Goal: Task Accomplishment & Management: Complete application form

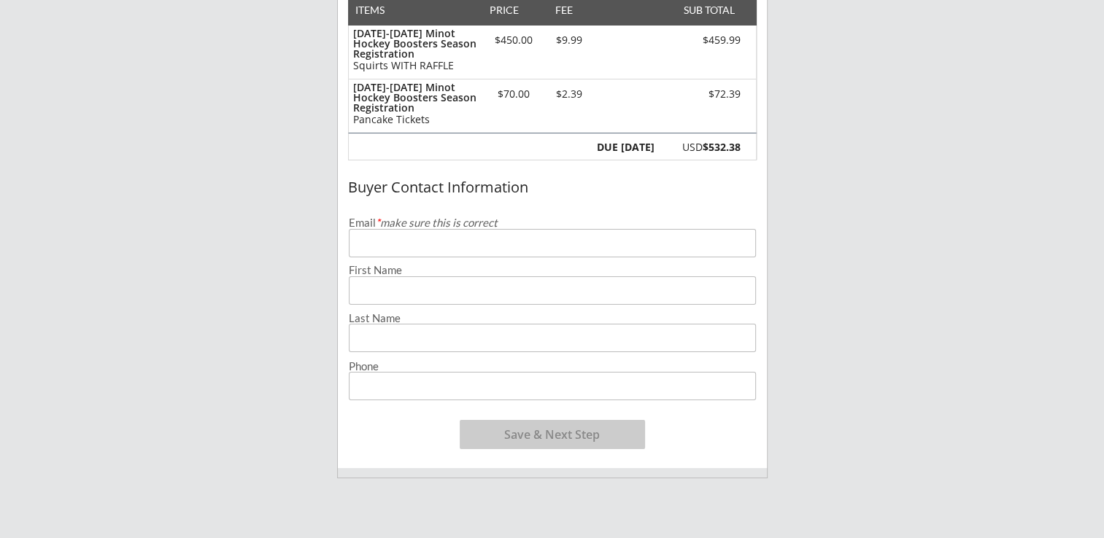
scroll to position [212, 0]
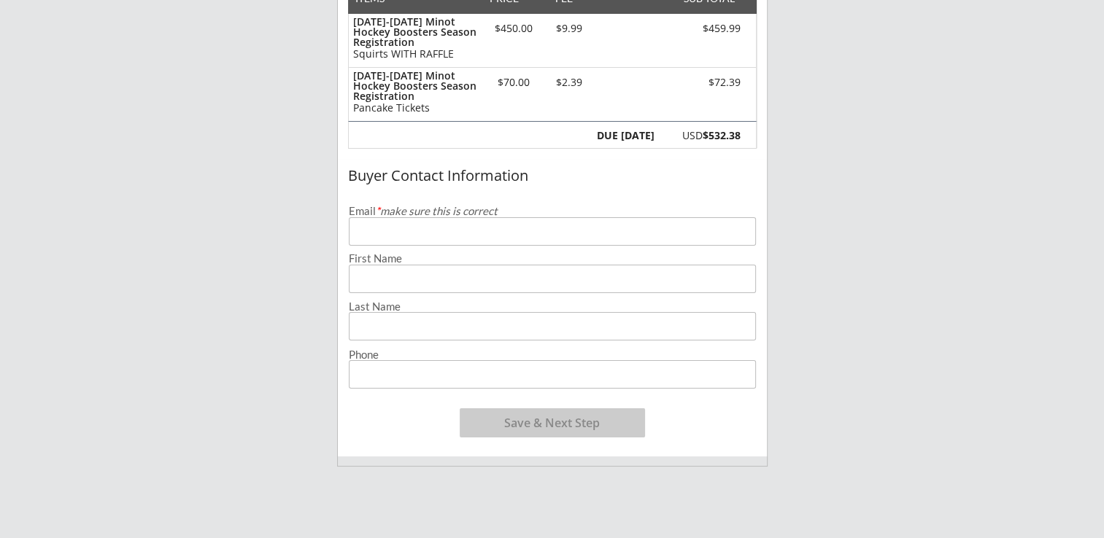
click at [665, 217] on input "email" at bounding box center [552, 231] width 407 height 28
type input "[PERSON_NAME][EMAIL_ADDRESS][DOMAIN_NAME]"
type input "[PERSON_NAME]"
click at [470, 381] on input "input" at bounding box center [552, 374] width 407 height 28
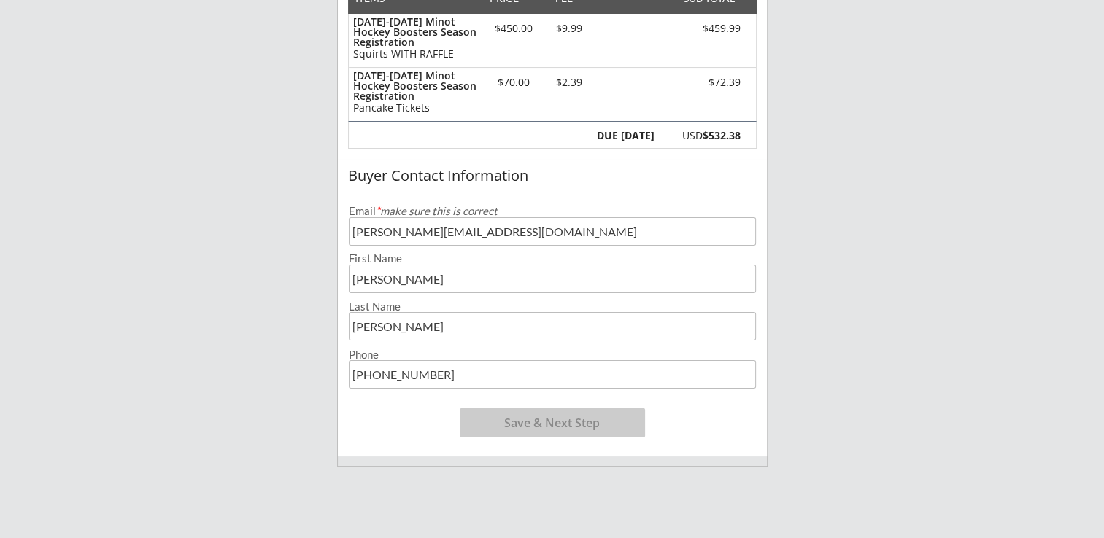
type input "[PHONE_NUMBER]"
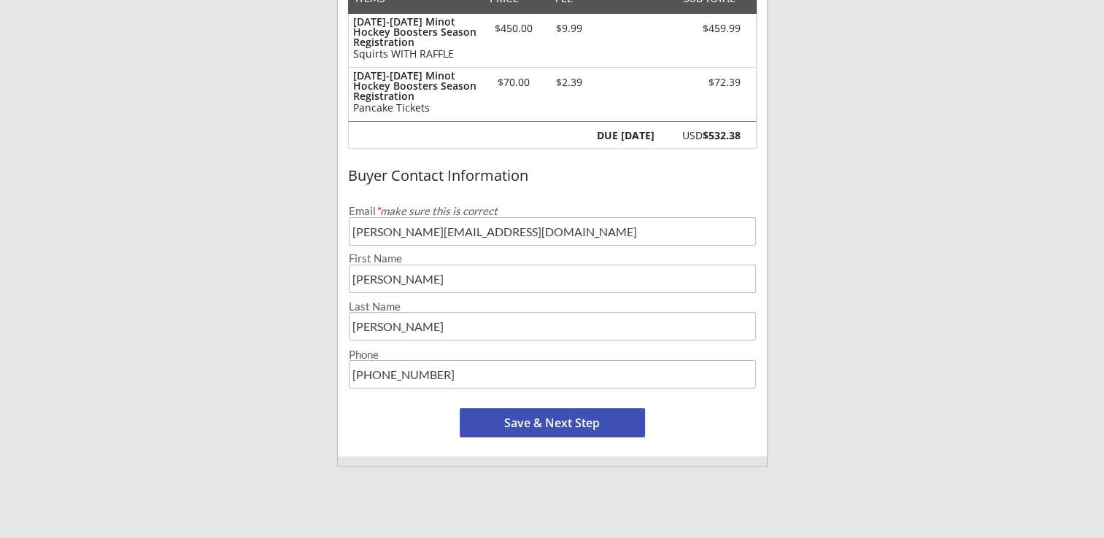
click at [540, 425] on button "Save & Next Step" at bounding box center [552, 422] width 185 height 29
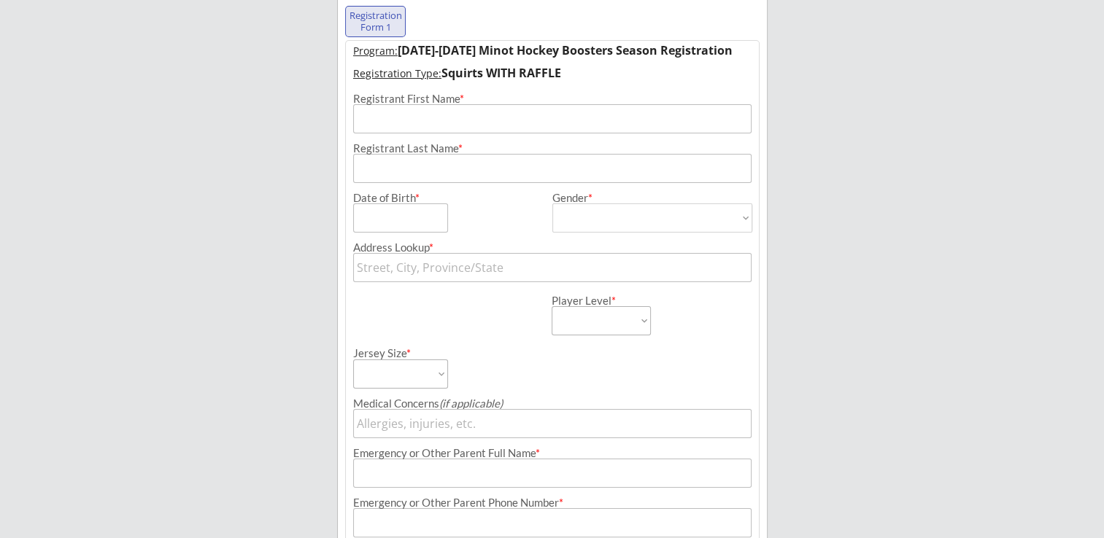
scroll to position [105, 0]
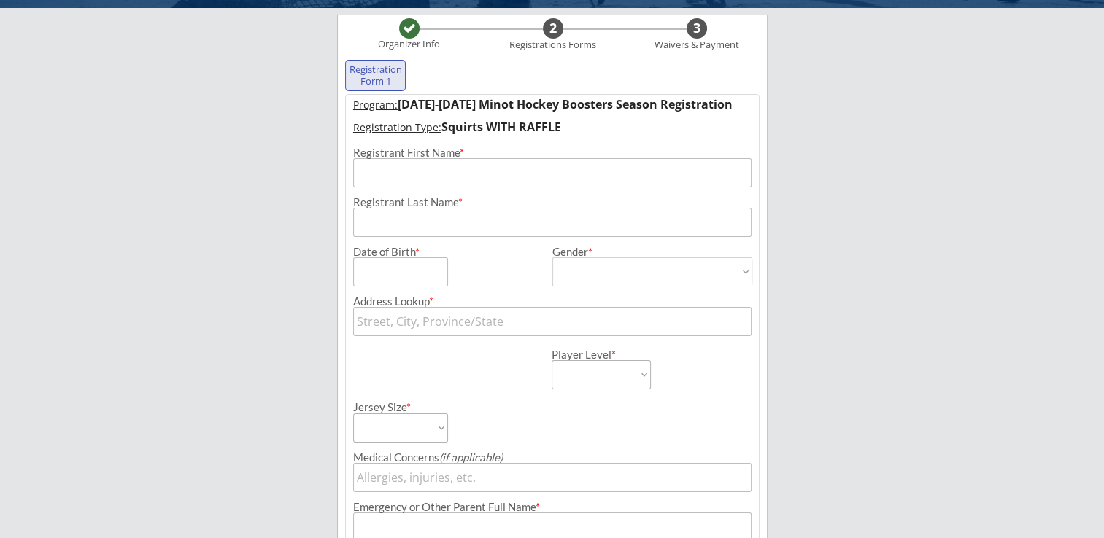
click at [449, 170] on input "input" at bounding box center [552, 172] width 398 height 29
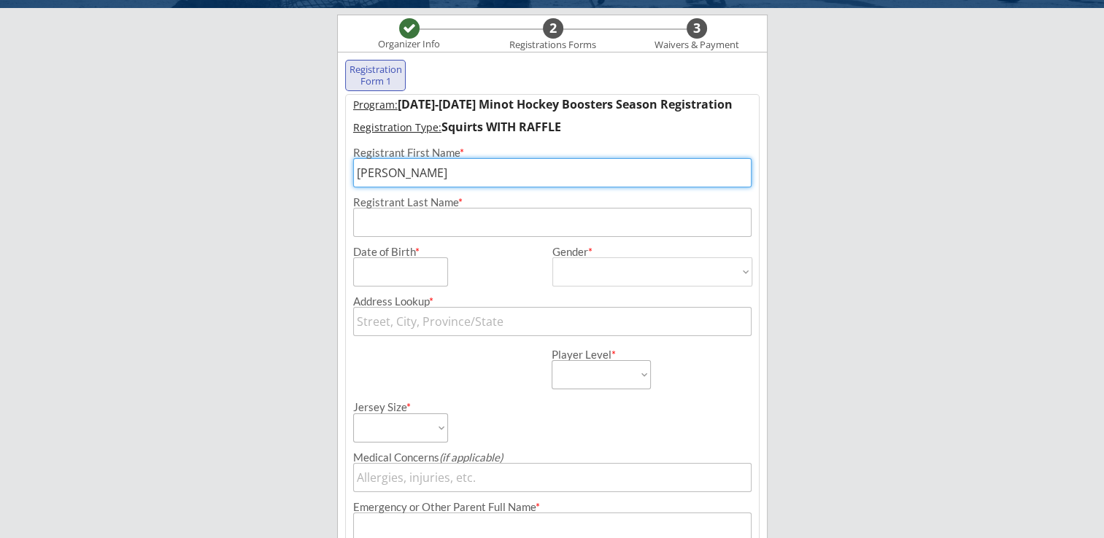
type input "[PERSON_NAME]"
click at [368, 223] on input "input" at bounding box center [552, 222] width 398 height 29
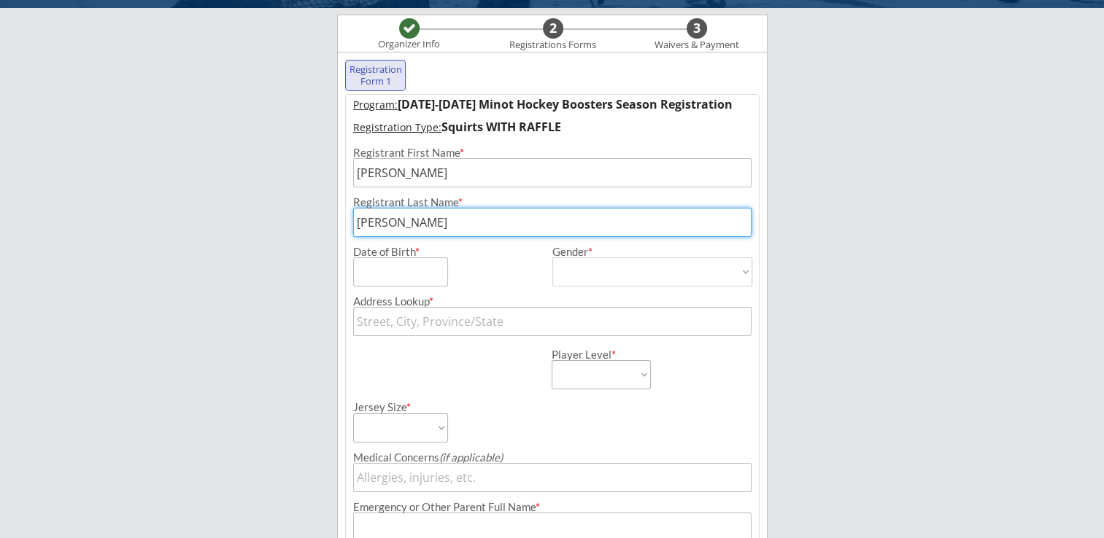
type input "[PERSON_NAME]"
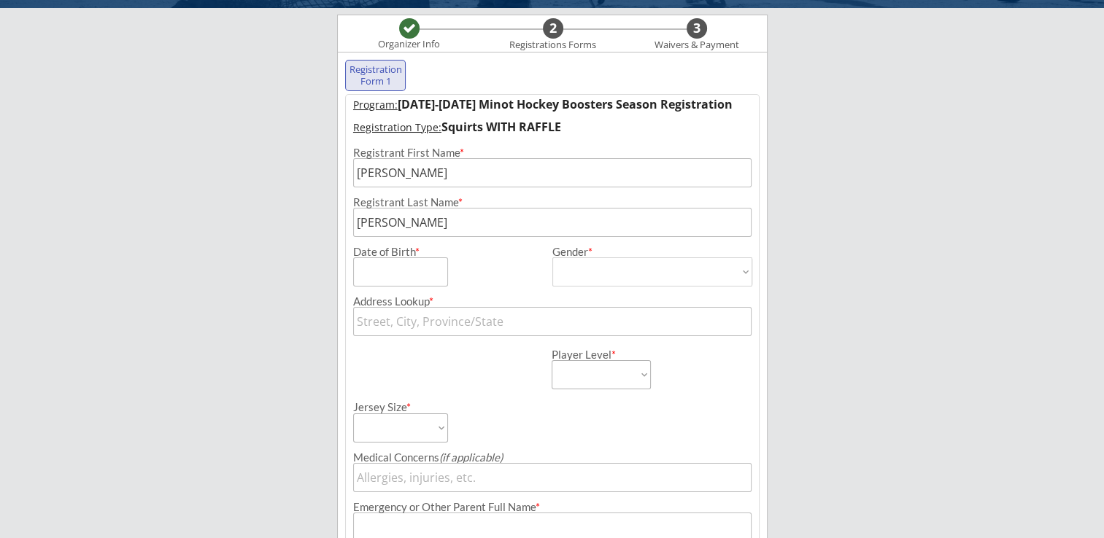
click at [371, 287] on div "Address Lookup *" at bounding box center [552, 312] width 413 height 50
click at [379, 271] on input "input" at bounding box center [400, 271] width 95 height 29
type input "[DATE]"
click at [589, 275] on select "[DEMOGRAPHIC_DATA] [DEMOGRAPHIC_DATA]" at bounding box center [652, 271] width 200 height 29
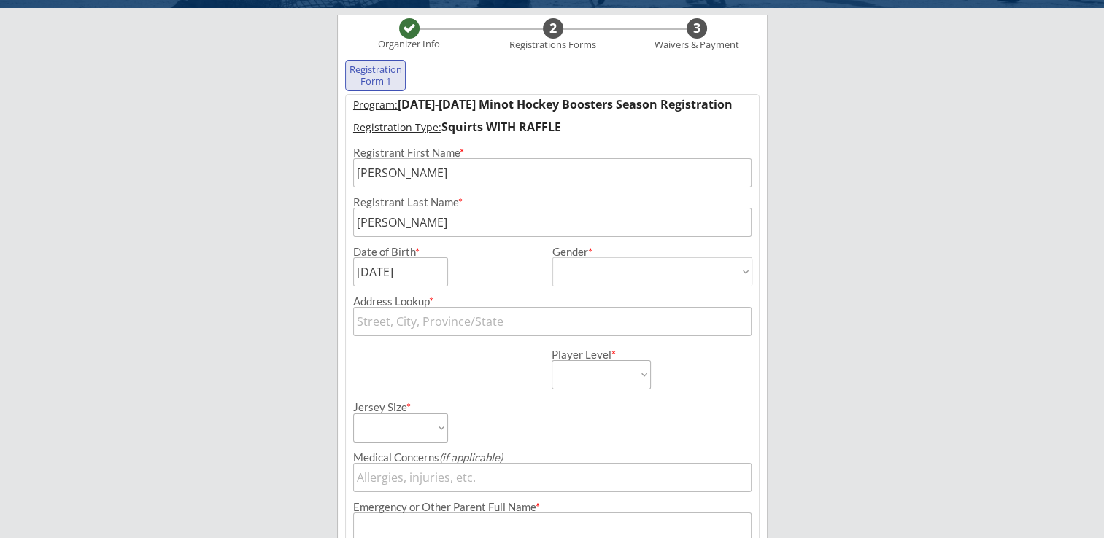
click at [589, 275] on select "[DEMOGRAPHIC_DATA] [DEMOGRAPHIC_DATA]" at bounding box center [652, 271] width 200 height 29
click at [589, 284] on select "[DEMOGRAPHIC_DATA] [DEMOGRAPHIC_DATA]" at bounding box center [652, 271] width 200 height 29
select select ""[DEMOGRAPHIC_DATA]""
click at [552, 257] on select "[DEMOGRAPHIC_DATA] [DEMOGRAPHIC_DATA]" at bounding box center [652, 271] width 200 height 29
type input "[DEMOGRAPHIC_DATA]"
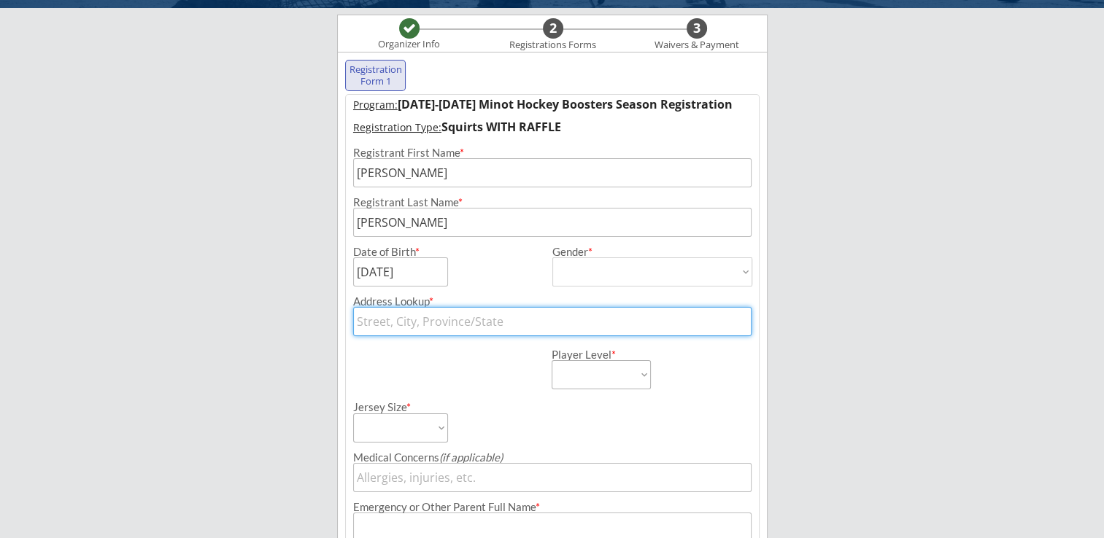
click at [511, 325] on input "text" at bounding box center [552, 321] width 398 height 29
type input "[STREET_ADDRESS][PERSON_NAME]"
type input "[STREET_ADDRESS][PERSON_NAME][PERSON_NAME]"
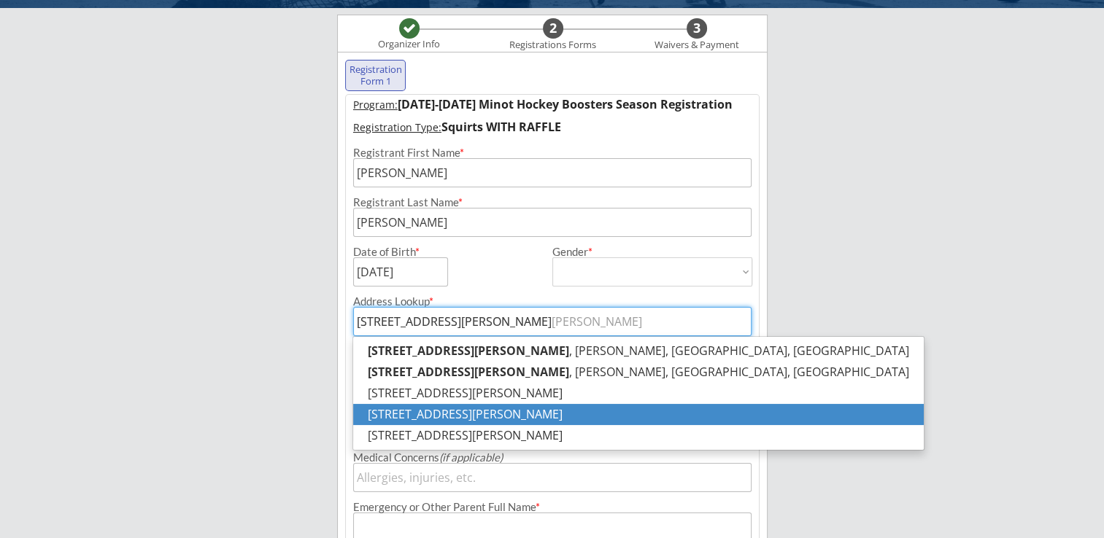
click at [639, 419] on p "[STREET_ADDRESS][PERSON_NAME]" at bounding box center [638, 414] width 570 height 21
type input "[STREET_ADDRESS][PERSON_NAME]"
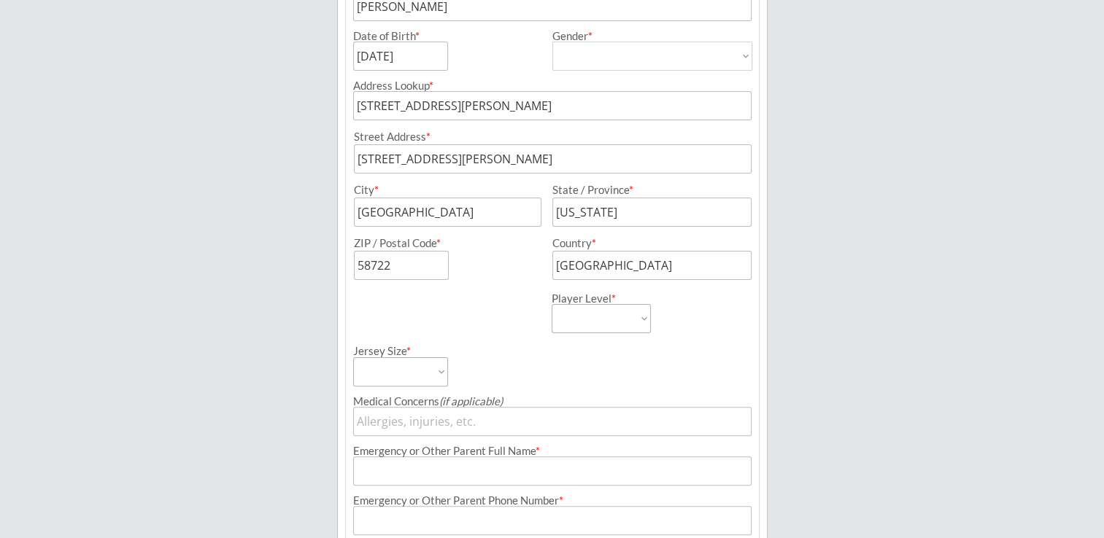
scroll to position [372, 0]
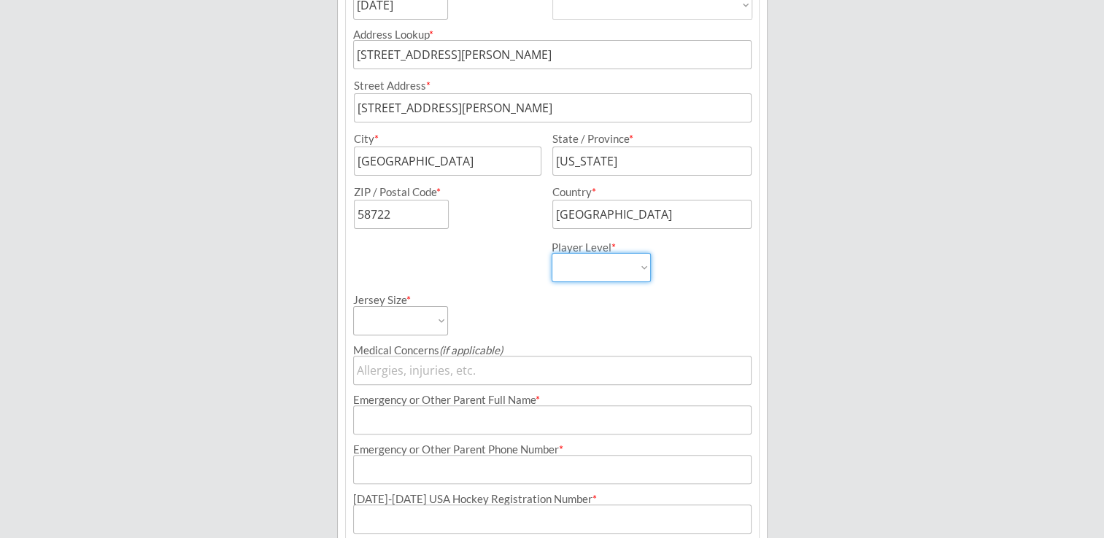
click at [636, 274] on select "Learn to Play Boys Learn to Play Girls Maroon Mites Gold/White Mites Squirts Pe…" at bounding box center [600, 267] width 99 height 29
select select ""Squirts""
click at [551, 253] on select "Learn to Play Boys Learn to Play Girls Maroon Mites Gold/White Mites Squirts Pe…" at bounding box center [600, 267] width 99 height 29
click at [429, 320] on select "Adult Small Adult Medium Adult Large Adult XL Goalie Cut" at bounding box center [400, 320] width 95 height 29
click at [353, 306] on select "Adult Small Adult Medium Adult Large Adult XL Goalie Cut" at bounding box center [400, 320] width 95 height 29
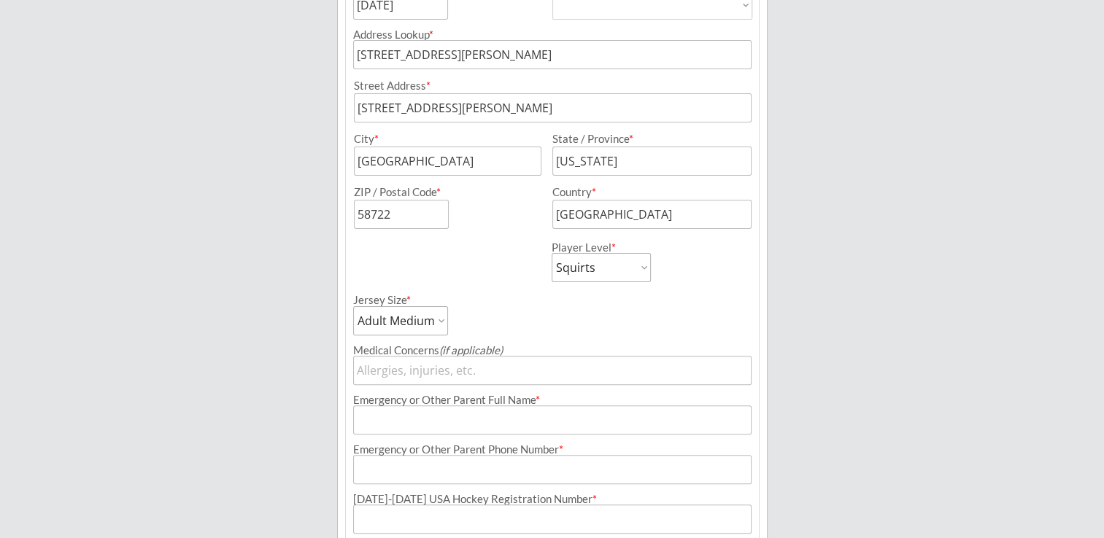
click at [403, 327] on select "Adult Small Adult Medium Adult Large Adult XL Goalie Cut" at bounding box center [400, 320] width 95 height 29
select select ""Adult Small""
click at [353, 306] on select "Adult Small Adult Medium Adult Large Adult XL Goalie Cut" at bounding box center [400, 320] width 95 height 29
click at [448, 365] on input "input" at bounding box center [552, 370] width 398 height 29
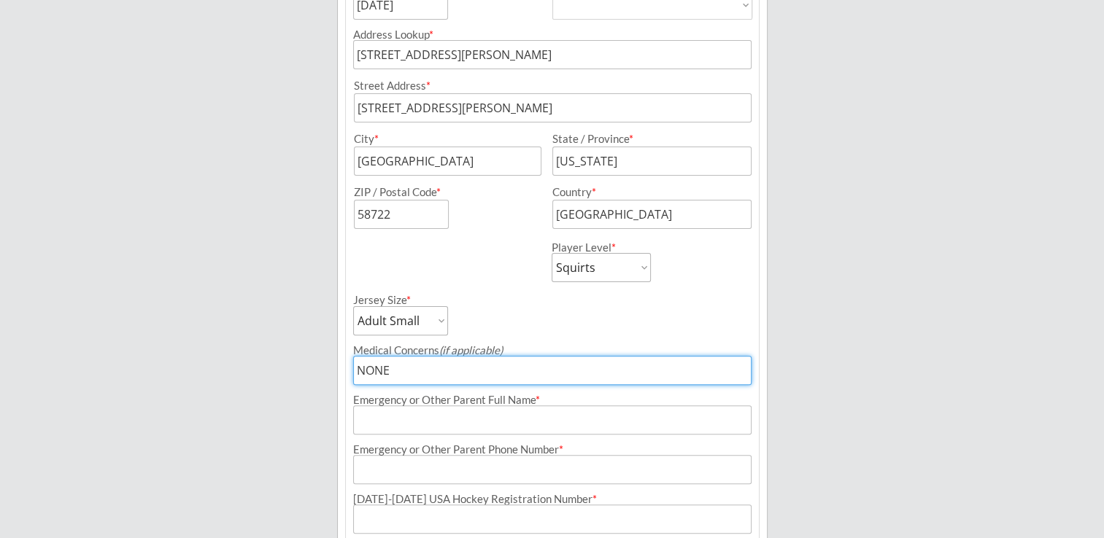
type input "NONE"
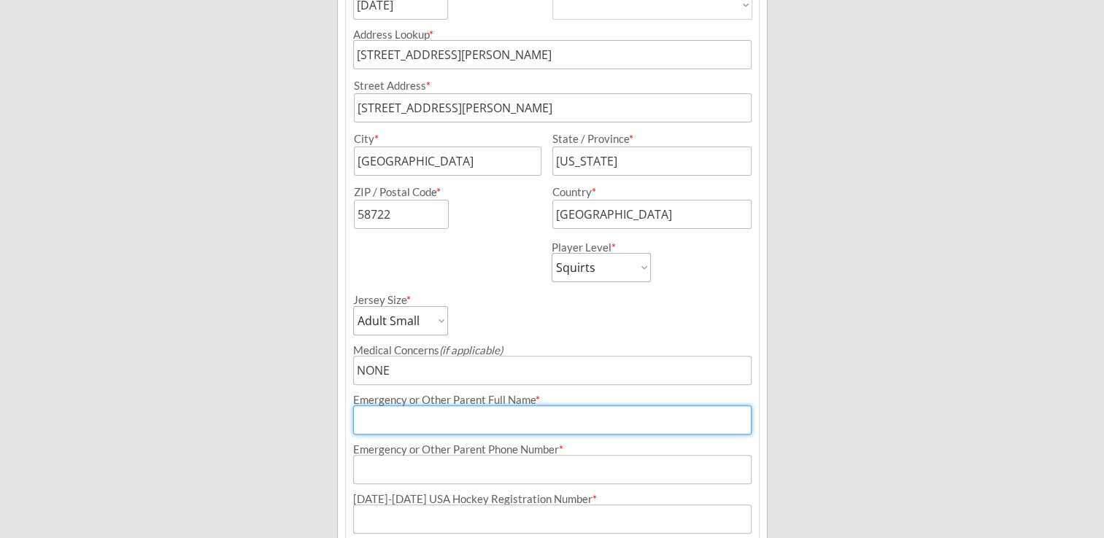
click at [446, 418] on input "input" at bounding box center [552, 420] width 398 height 29
type input "[PERSON_NAME]"
type input "[PERSON_NAME][EMAIL_ADDRESS][DOMAIN_NAME]"
click at [434, 468] on input "input" at bounding box center [552, 469] width 398 height 29
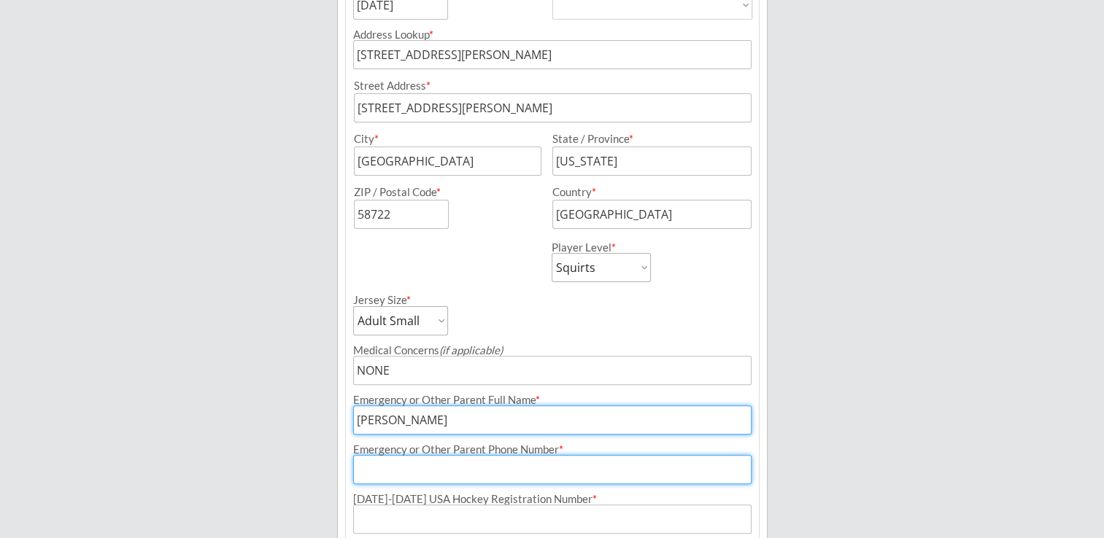
type input "[PHONE_NUMBER]"
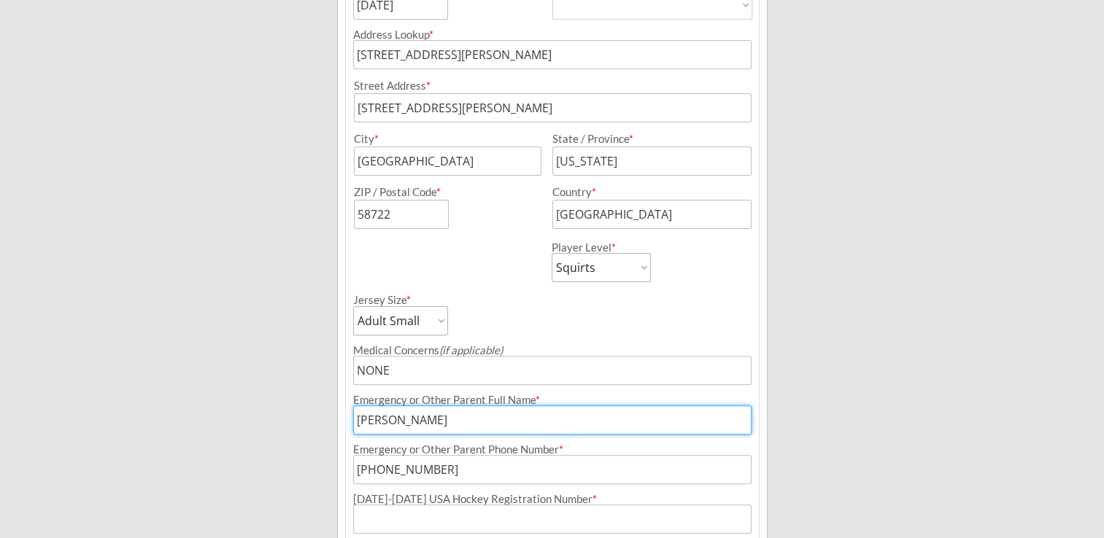
drag, startPoint x: 464, startPoint y: 426, endPoint x: 338, endPoint y: 419, distance: 125.6
click at [338, 419] on div "Registration Form 1 Program: [DATE]-[DATE] Minot Hockey Boosters Season Registr…" at bounding box center [552, 299] width 430 height 1028
click at [403, 416] on input "input" at bounding box center [552, 420] width 398 height 29
type input "[PERSON_NAME]"
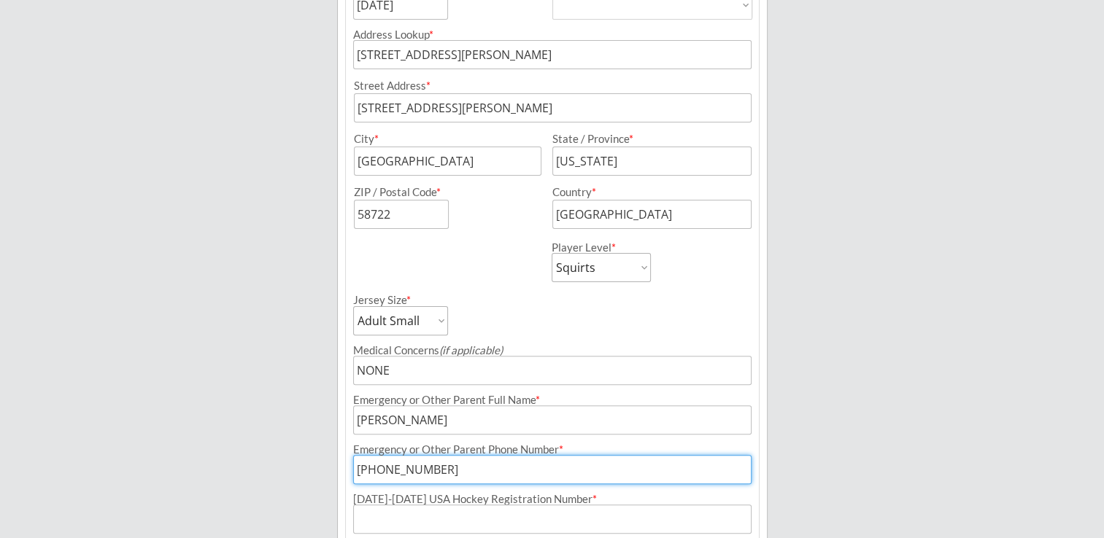
drag, startPoint x: 456, startPoint y: 468, endPoint x: 386, endPoint y: 468, distance: 70.0
click at [386, 468] on input "input" at bounding box center [552, 469] width 398 height 29
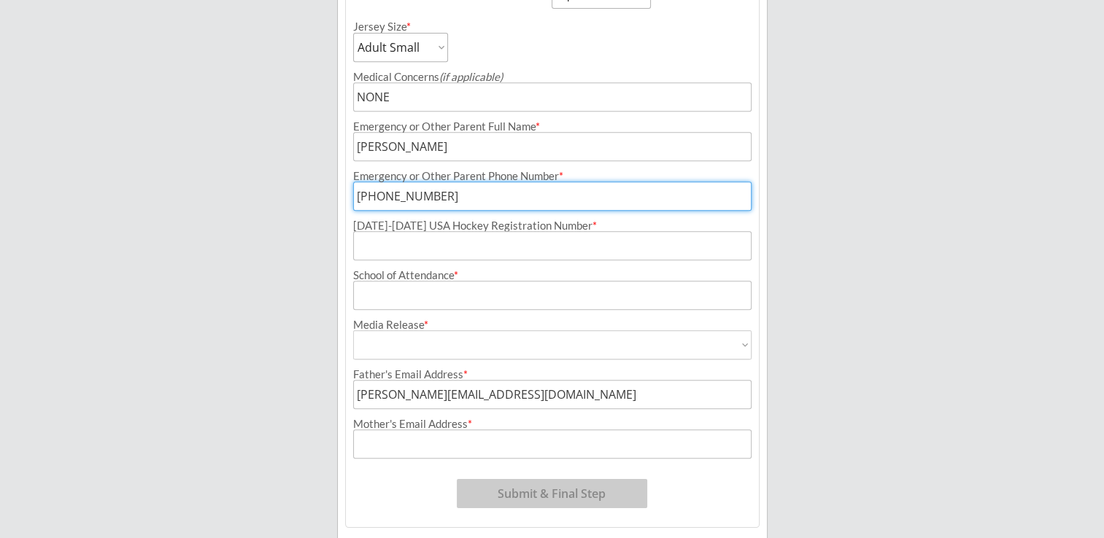
scroll to position [656, 0]
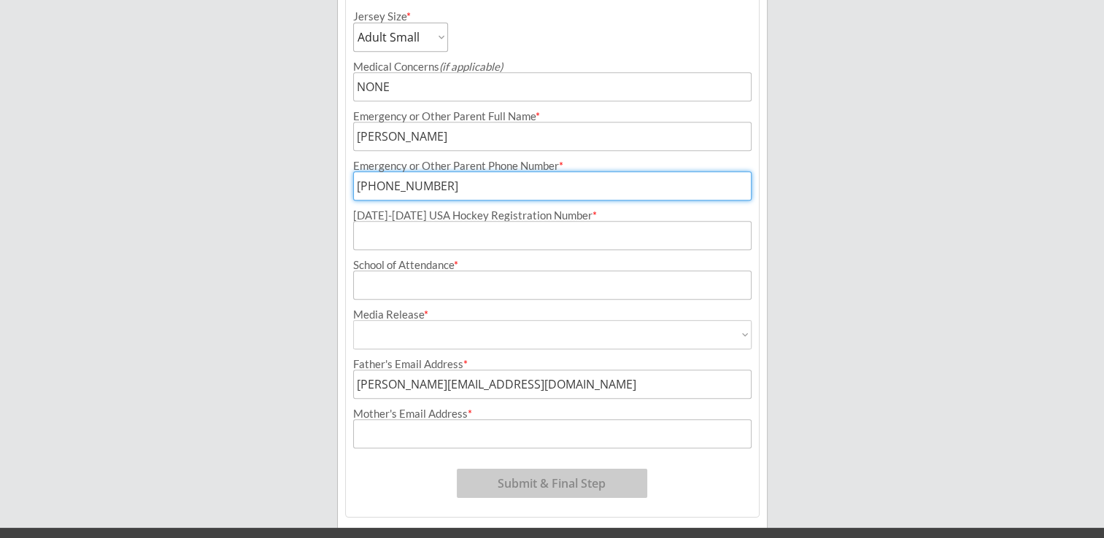
type input "[PHONE_NUMBER]"
click at [380, 236] on input "input" at bounding box center [552, 235] width 398 height 29
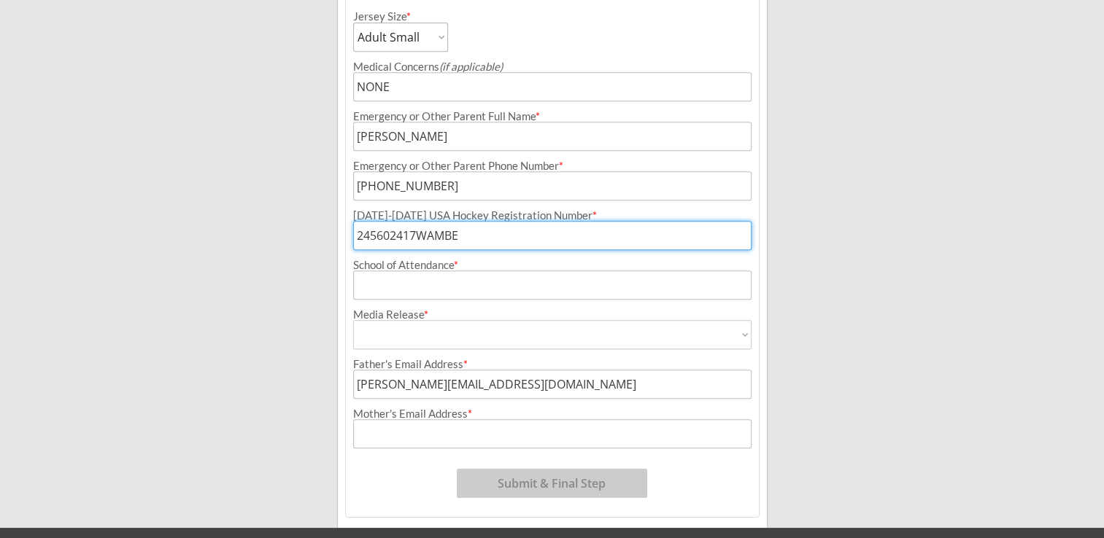
type input "245602417WAMBE"
click at [665, 279] on input "input" at bounding box center [552, 285] width 398 height 29
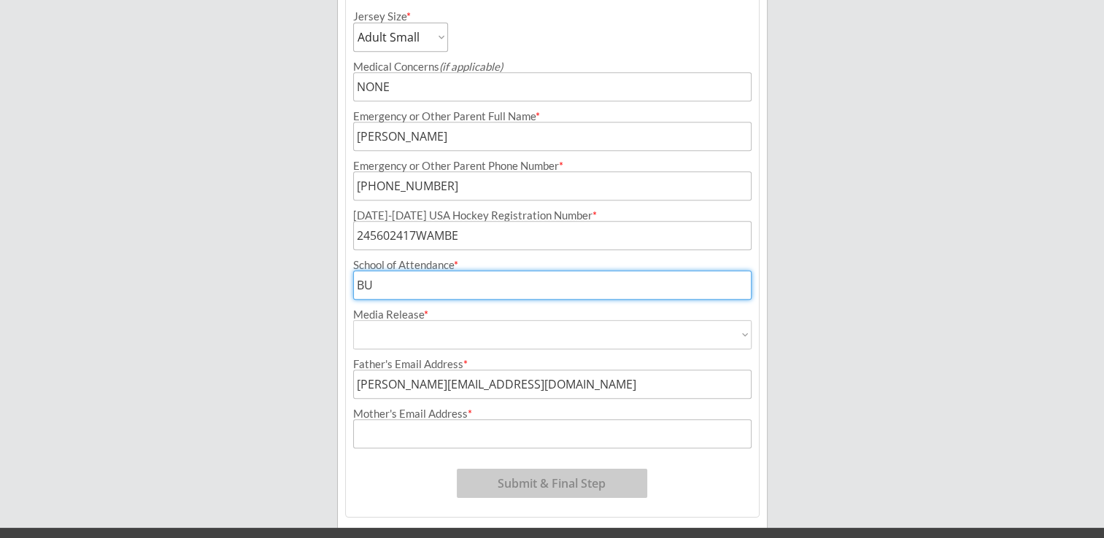
type input "B"
type input "D"
click at [422, 283] on input "input" at bounding box center [552, 285] width 398 height 29
type input "[GEOGRAPHIC_DATA]"
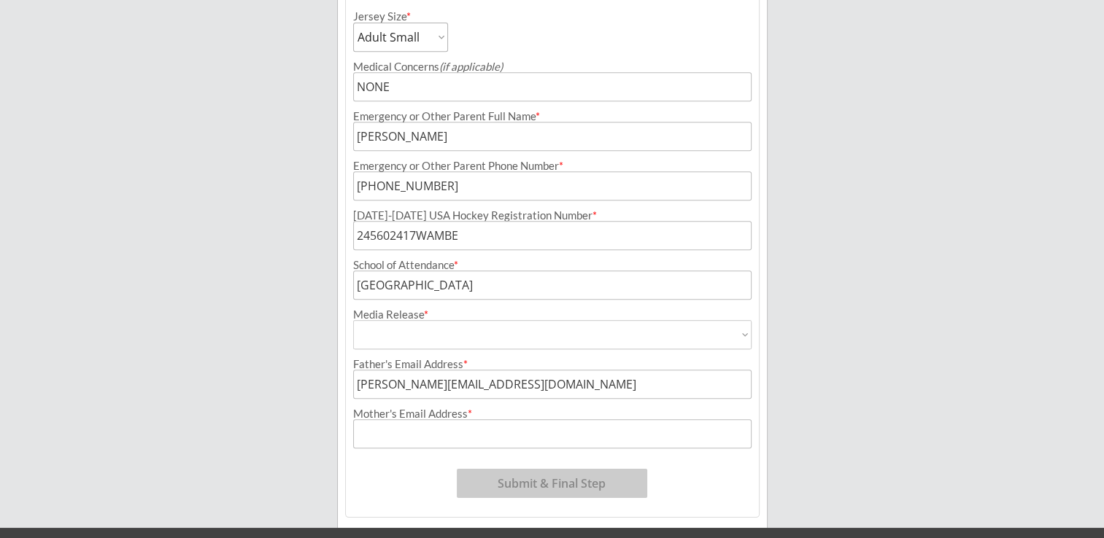
click at [461, 330] on select "Yes No" at bounding box center [552, 334] width 398 height 29
select select ""Yes""
click at [353, 320] on select "Yes No" at bounding box center [552, 334] width 398 height 29
type input "Yes"
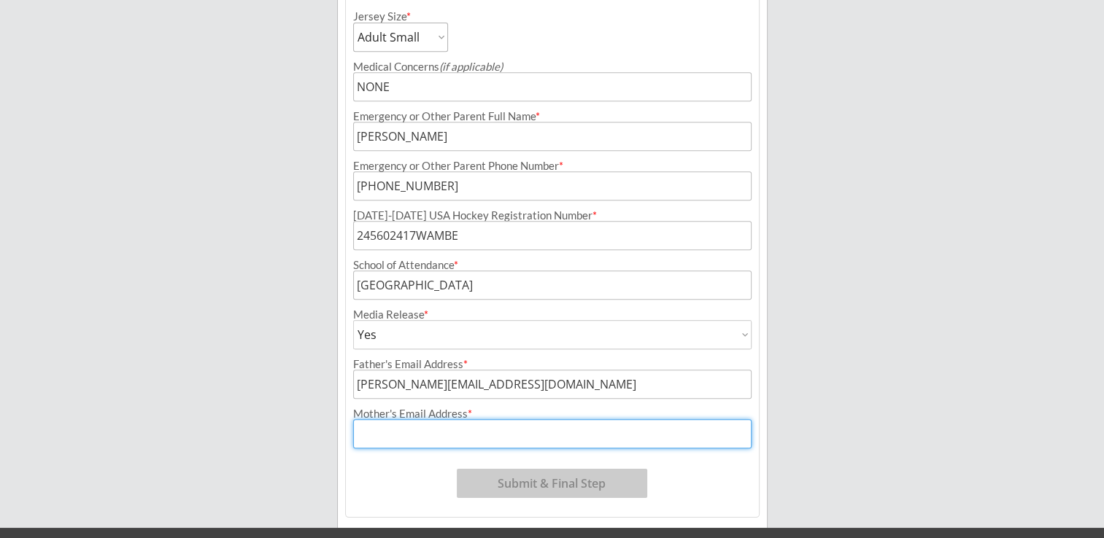
click at [430, 433] on input "input" at bounding box center [552, 433] width 398 height 29
type input "[PERSON_NAME][EMAIL_ADDRESS][DOMAIN_NAME]"
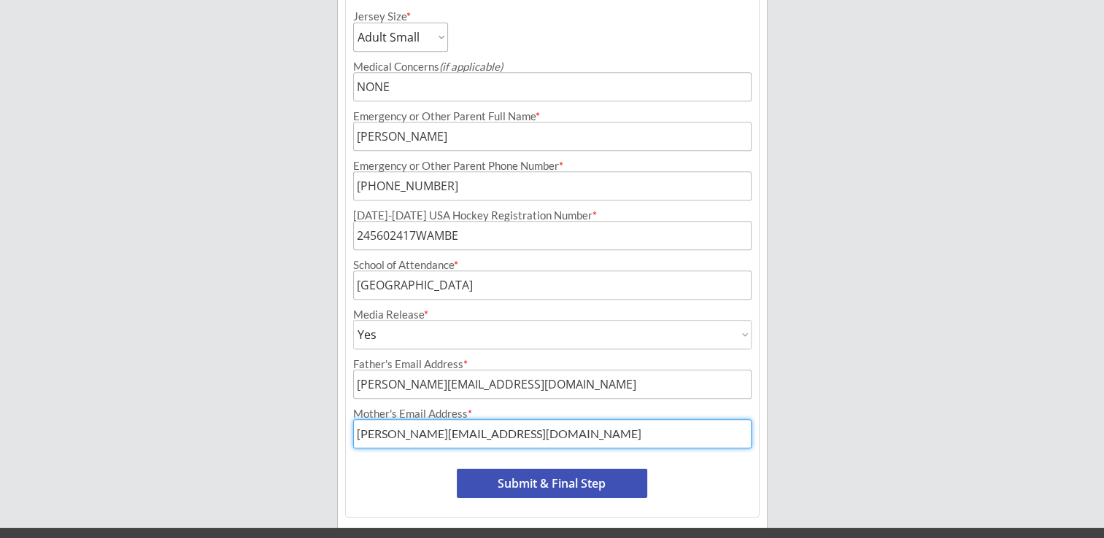
drag, startPoint x: 504, startPoint y: 429, endPoint x: 302, endPoint y: 424, distance: 202.1
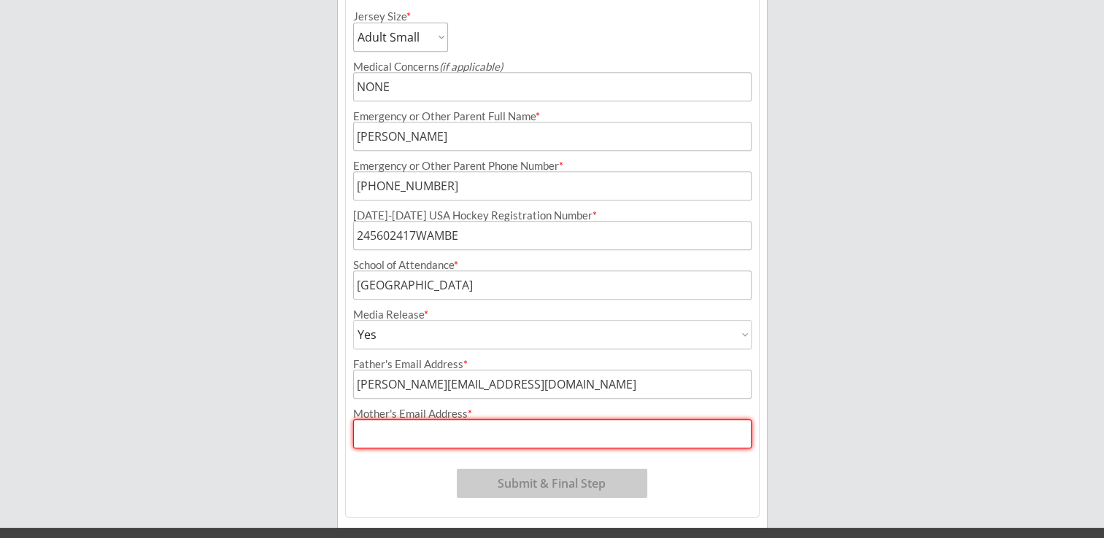
click at [383, 447] on input "input" at bounding box center [552, 433] width 398 height 29
type input "[EMAIL_ADDRESS][DOMAIN_NAME]"
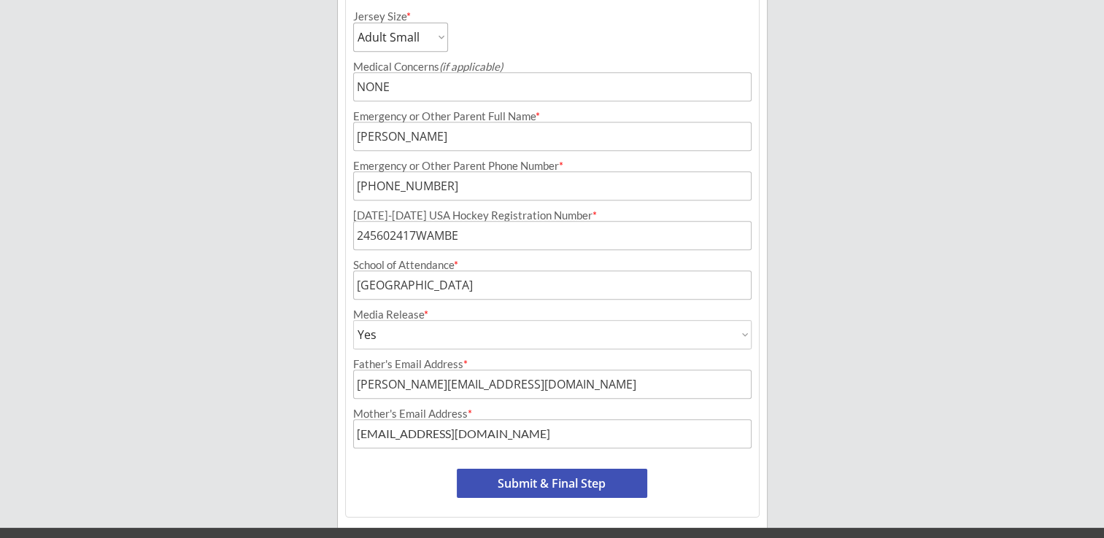
click at [476, 445] on input "input" at bounding box center [552, 433] width 398 height 29
click at [554, 457] on div "Program: [DATE]-[DATE] Minot Hockey Boosters Season Registration Registration T…" at bounding box center [552, 30] width 414 height 974
click at [560, 481] on button "Submit & Final Step" at bounding box center [552, 483] width 190 height 29
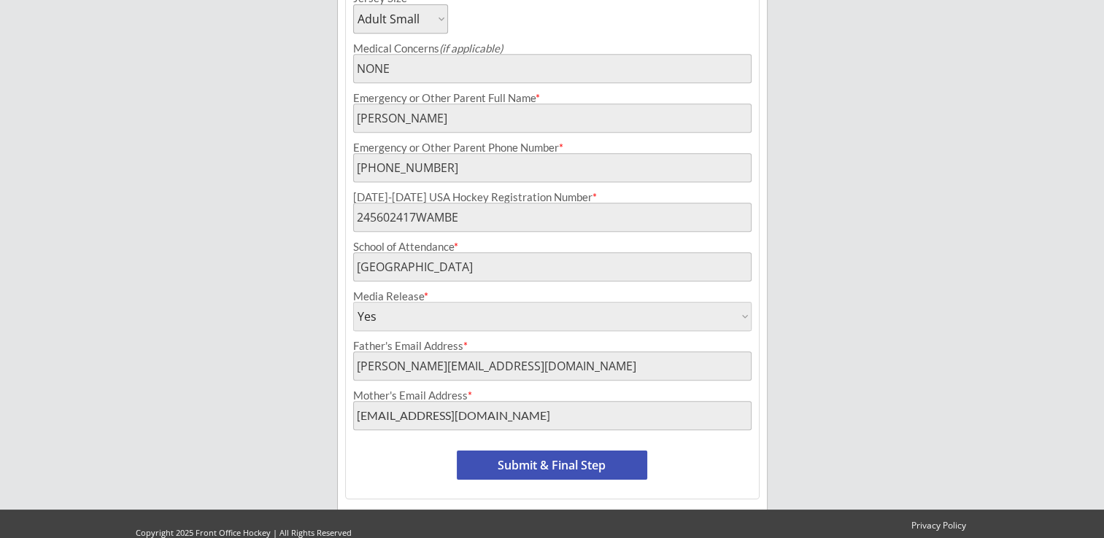
scroll to position [689, 0]
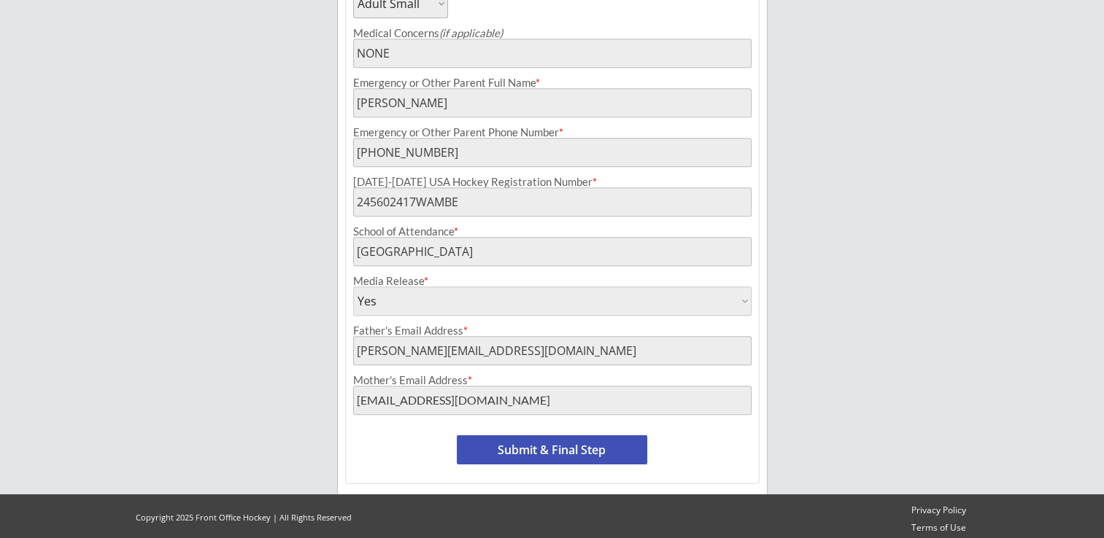
click at [610, 452] on button "Submit & Final Step" at bounding box center [552, 449] width 190 height 29
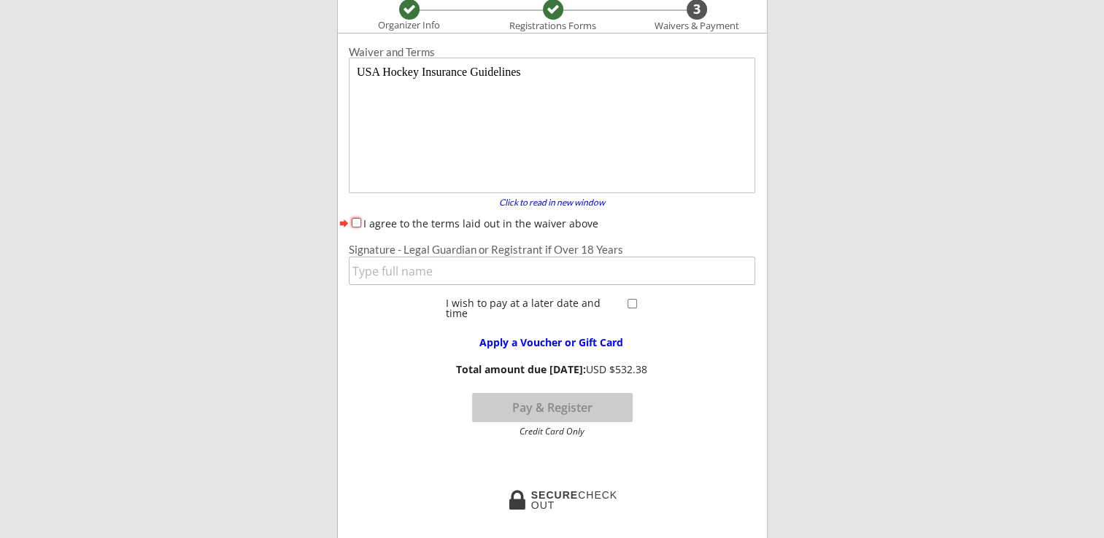
scroll to position [120, 0]
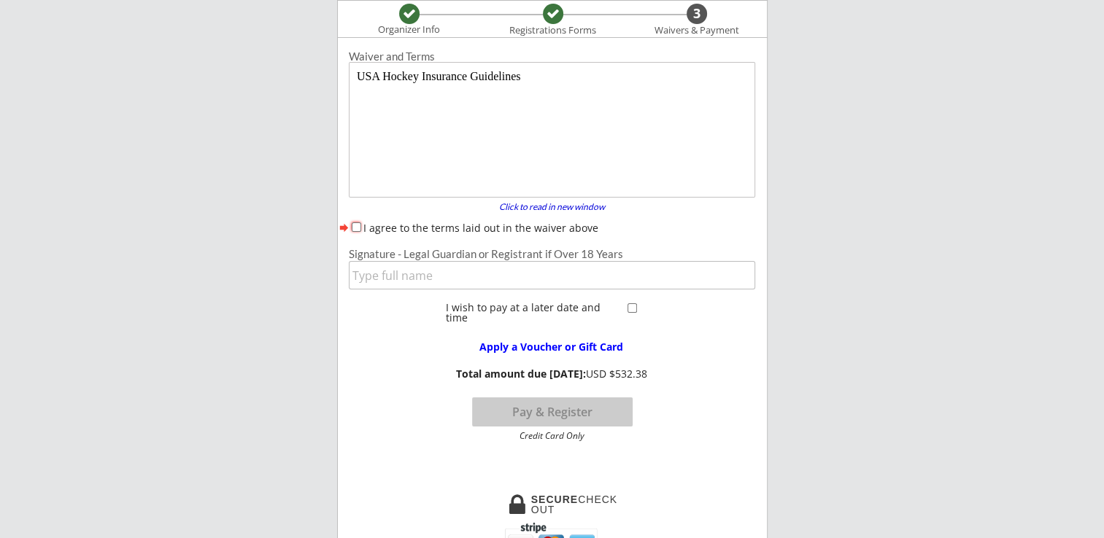
click at [360, 225] on div "I agree to the terms laid out in the waiver above" at bounding box center [552, 227] width 406 height 15
click at [354, 226] on input "I agree to the terms laid out in the waiver above" at bounding box center [356, 226] width 9 height 9
checkbox input "true"
click at [368, 272] on input "input" at bounding box center [552, 275] width 406 height 28
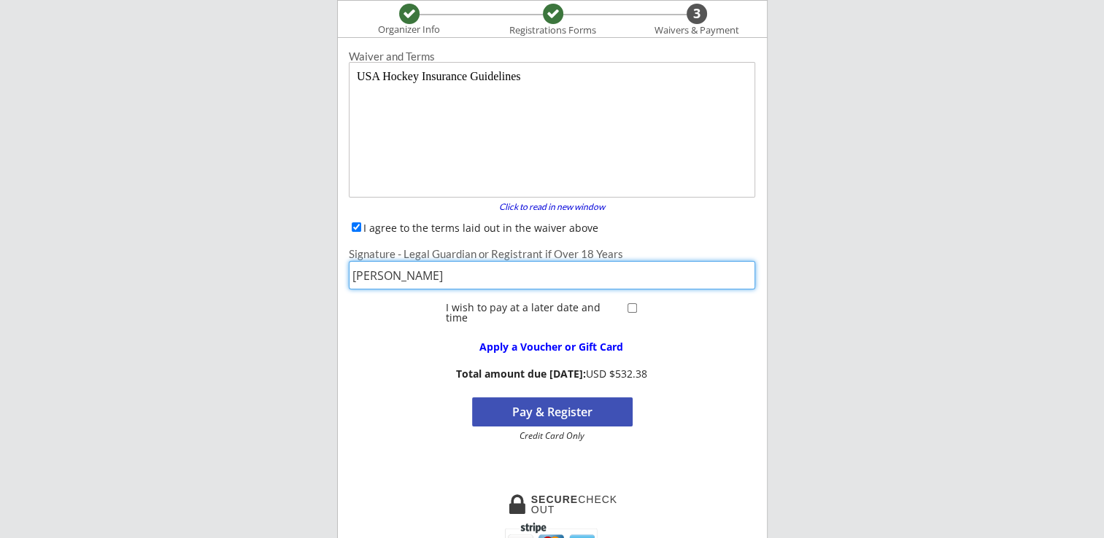
click at [381, 269] on input "input" at bounding box center [552, 275] width 406 height 28
type input "[PERSON_NAME]"
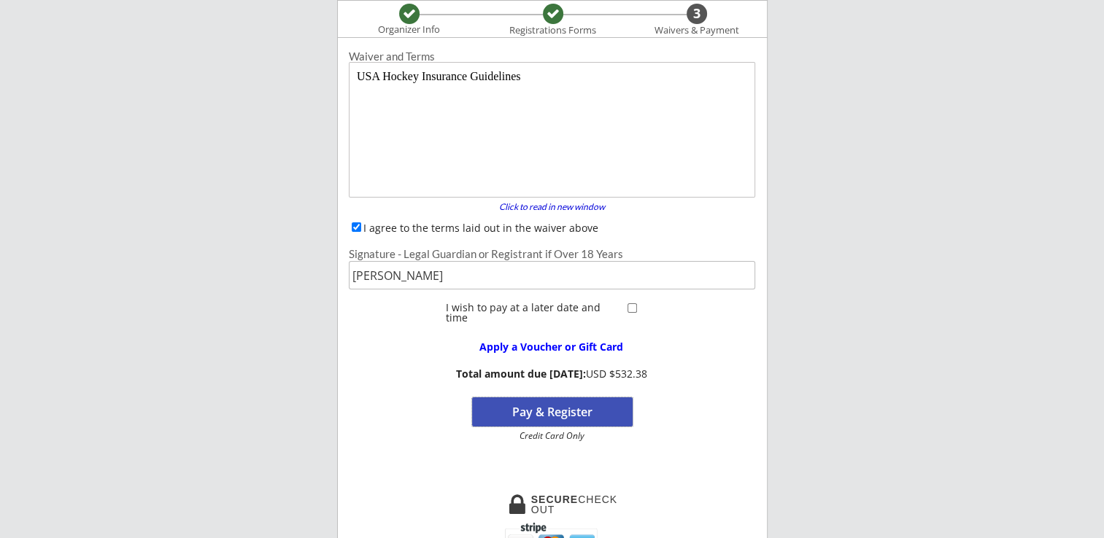
click at [597, 408] on button "Pay & Register" at bounding box center [552, 412] width 160 height 29
